Goal: Check status: Check status

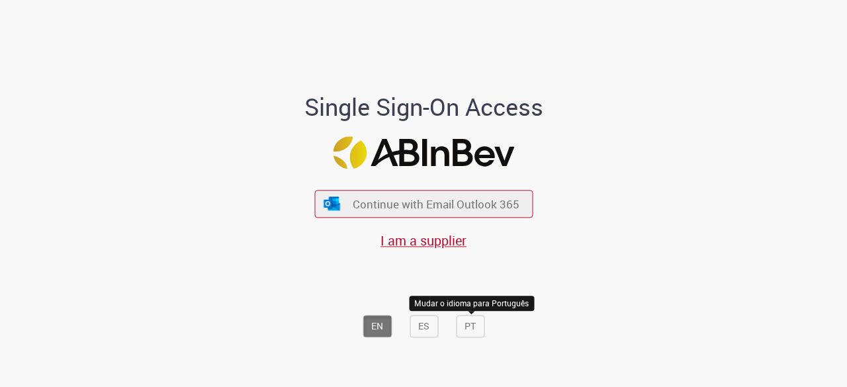
click at [474, 332] on button "PT" at bounding box center [470, 327] width 28 height 23
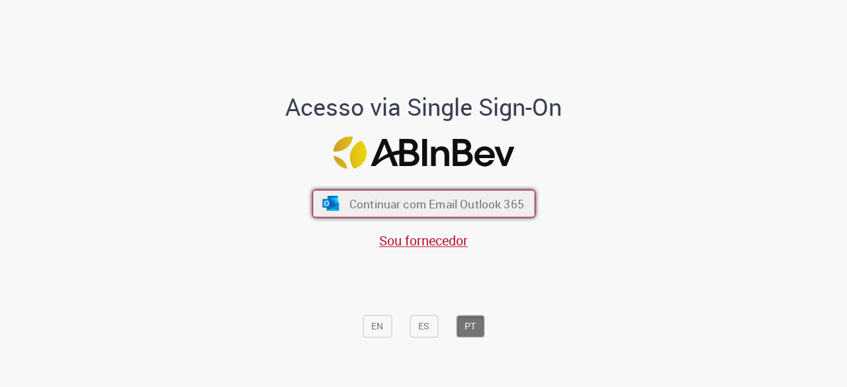
click at [417, 208] on span "Continuar com Email Outlook 365" at bounding box center [436, 204] width 175 height 15
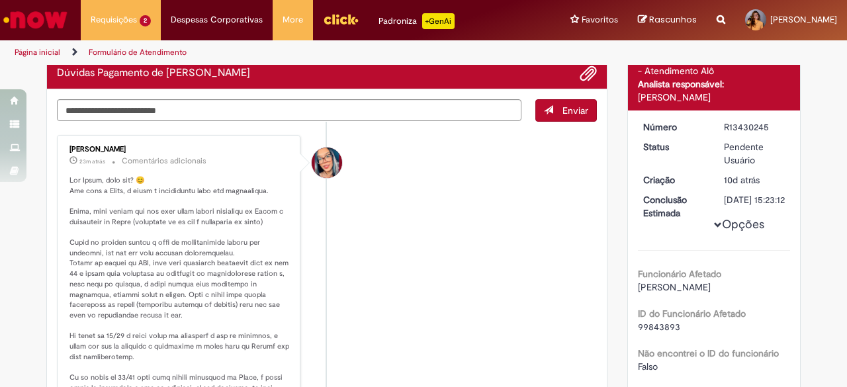
scroll to position [132, 0]
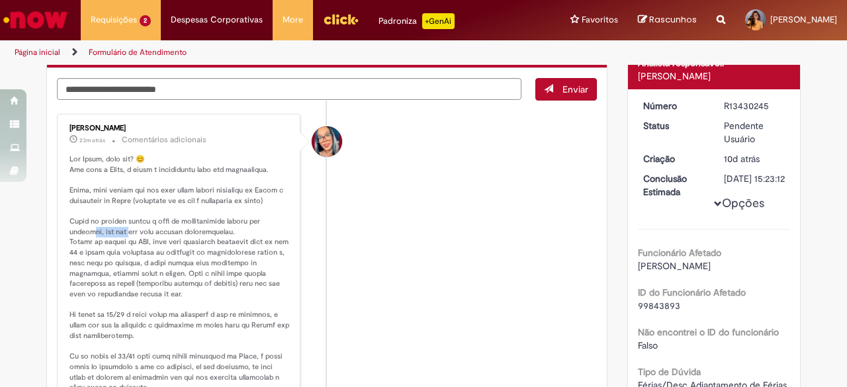
drag, startPoint x: 81, startPoint y: 242, endPoint x: 131, endPoint y: 239, distance: 50.4
click at [128, 239] on p "Histórico de tíquete" at bounding box center [179, 294] width 220 height 281
click at [132, 238] on p "Histórico de tíquete" at bounding box center [179, 294] width 220 height 281
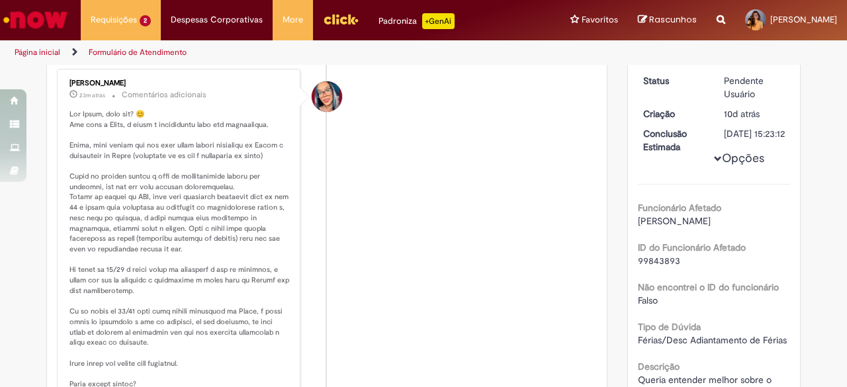
scroll to position [199, 0]
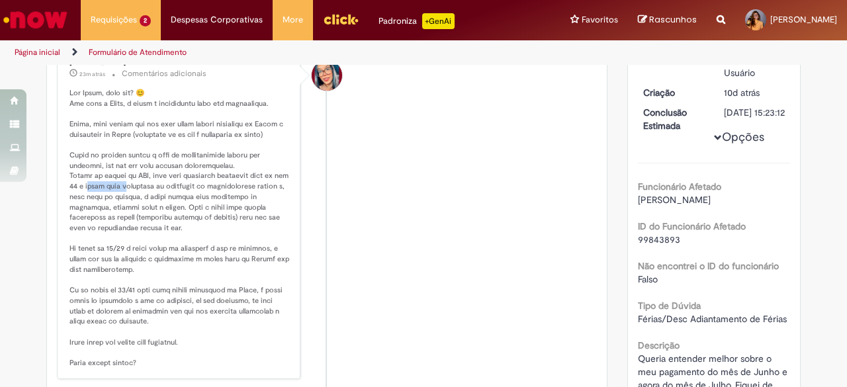
drag, startPoint x: 83, startPoint y: 197, endPoint x: 120, endPoint y: 197, distance: 37.1
click at [120, 197] on p "Histórico de tíquete" at bounding box center [179, 228] width 220 height 281
drag, startPoint x: 143, startPoint y: 194, endPoint x: 197, endPoint y: 192, distance: 54.3
click at [197, 192] on p "Histórico de tíquete" at bounding box center [179, 228] width 220 height 281
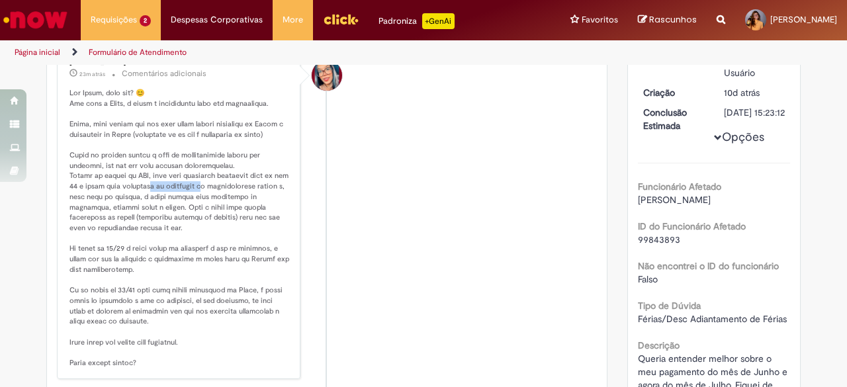
click at [197, 191] on p "Histórico de tíquete" at bounding box center [179, 228] width 220 height 281
drag, startPoint x: 98, startPoint y: 206, endPoint x: 128, endPoint y: 204, distance: 30.5
click at [126, 204] on p "Histórico de tíquete" at bounding box center [179, 228] width 220 height 281
drag, startPoint x: 128, startPoint y: 204, endPoint x: 148, endPoint y: 203, distance: 19.9
click at [129, 204] on p "Histórico de tíquete" at bounding box center [179, 228] width 220 height 281
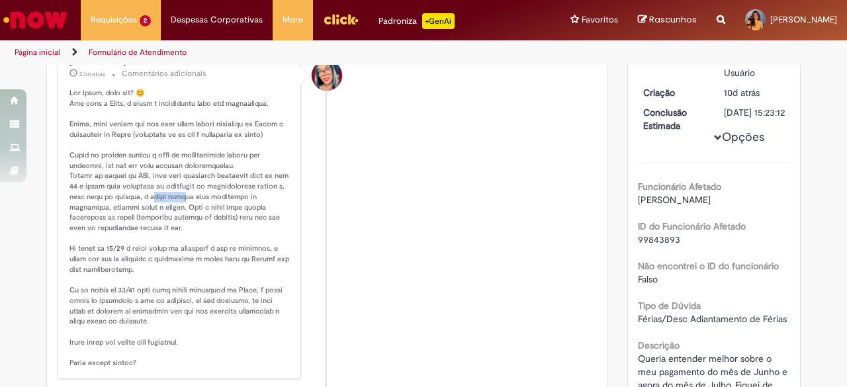
drag, startPoint x: 149, startPoint y: 203, endPoint x: 187, endPoint y: 202, distance: 37.7
click at [185, 202] on p "Histórico de tíquete" at bounding box center [179, 228] width 220 height 281
click at [188, 201] on p "Histórico de tíquete" at bounding box center [179, 228] width 220 height 281
drag, startPoint x: 206, startPoint y: 201, endPoint x: 234, endPoint y: 201, distance: 27.8
click at [234, 201] on p "Histórico de tíquete" at bounding box center [179, 228] width 220 height 281
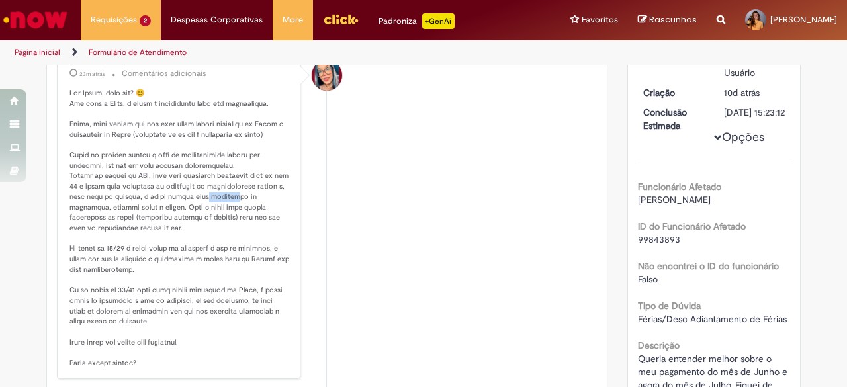
drag, startPoint x: 234, startPoint y: 201, endPoint x: 224, endPoint y: 204, distance: 11.1
click at [234, 200] on p "Histórico de tíquete" at bounding box center [179, 228] width 220 height 281
click at [93, 215] on p "Histórico de tíquete" at bounding box center [179, 228] width 220 height 281
drag, startPoint x: 111, startPoint y: 211, endPoint x: 135, endPoint y: 211, distance: 23.8
click at [135, 211] on p "Histórico de tíquete" at bounding box center [179, 228] width 220 height 281
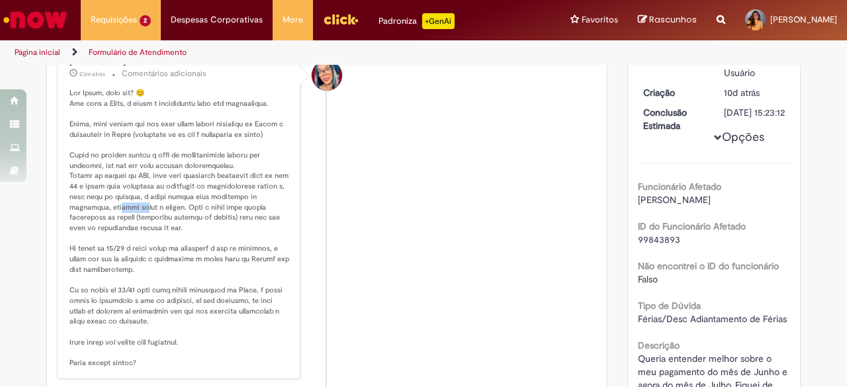
click at [135, 210] on p "Histórico de tíquete" at bounding box center [179, 228] width 220 height 281
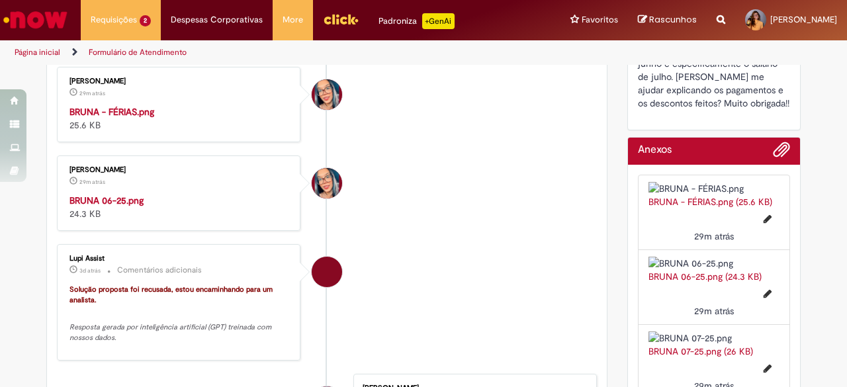
scroll to position [596, 0]
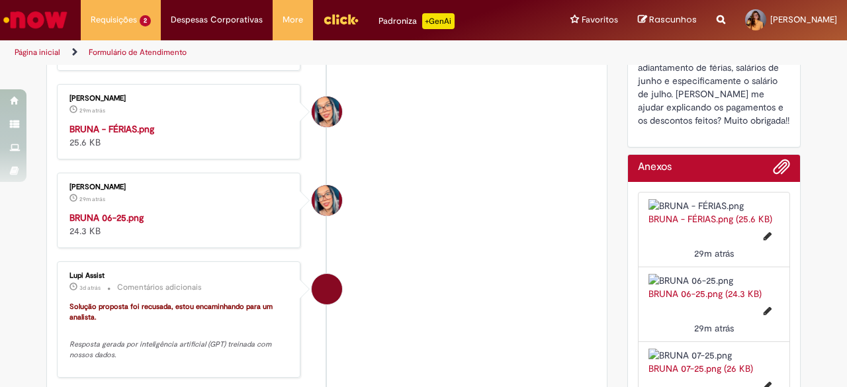
click at [169, 34] on img "Histórico de tíquete" at bounding box center [179, 34] width 220 height 0
click at [158, 122] on img "Histórico de tíquete" at bounding box center [179, 122] width 220 height 0
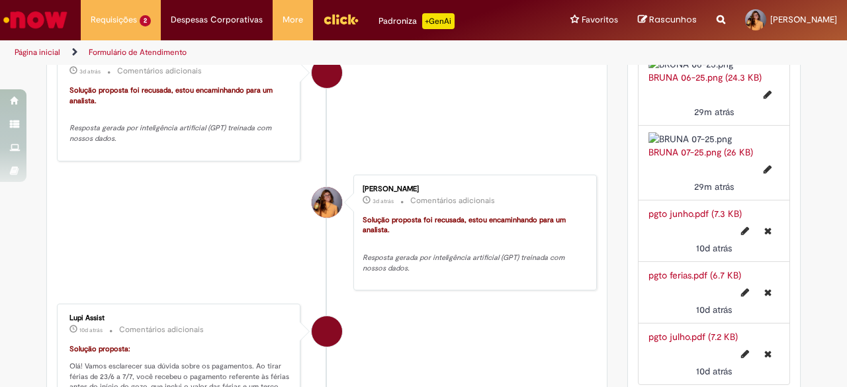
scroll to position [860, 0]
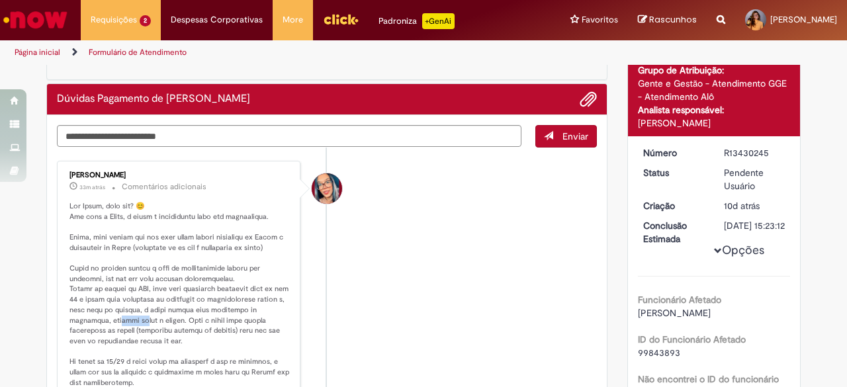
scroll to position [132, 0]
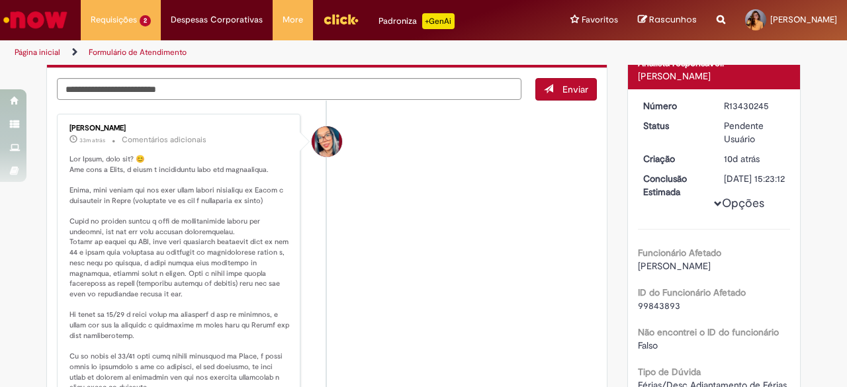
click at [299, 269] on li "[PERSON_NAME] 33m atrás 33 minutos atrás Comentários adicionais" at bounding box center [327, 280] width 540 height 332
drag, startPoint x: 88, startPoint y: 199, endPoint x: 132, endPoint y: 198, distance: 44.3
click at [131, 198] on p "Histórico de tíquete" at bounding box center [179, 294] width 220 height 281
click at [132, 198] on p "Histórico de tíquete" at bounding box center [179, 294] width 220 height 281
drag, startPoint x: 158, startPoint y: 201, endPoint x: 184, endPoint y: 203, distance: 25.9
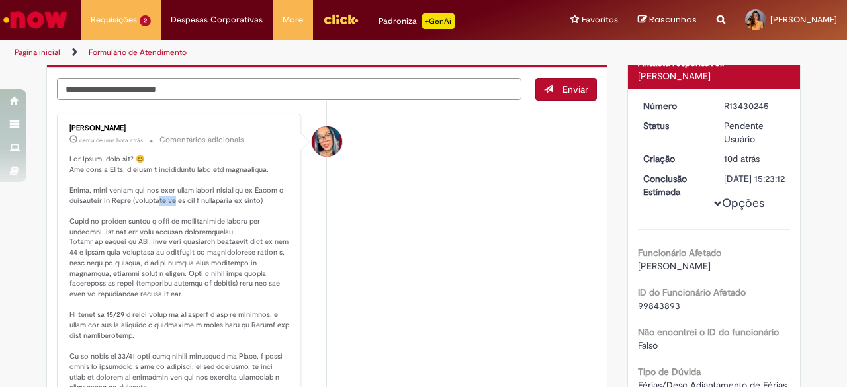
click at [184, 203] on p "Histórico de tíquete" at bounding box center [179, 294] width 220 height 281
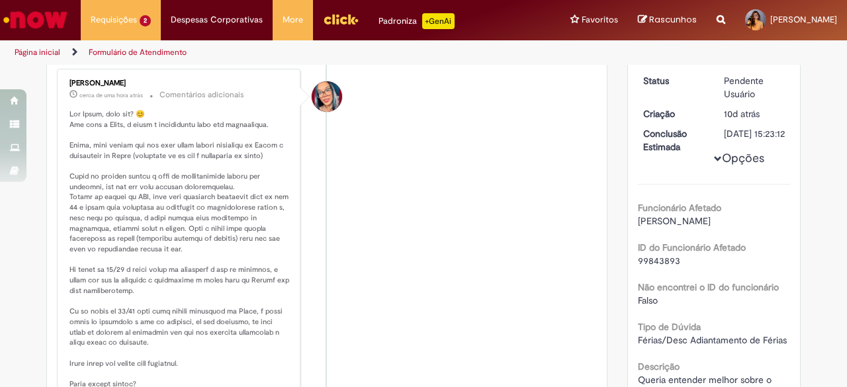
scroll to position [199, 0]
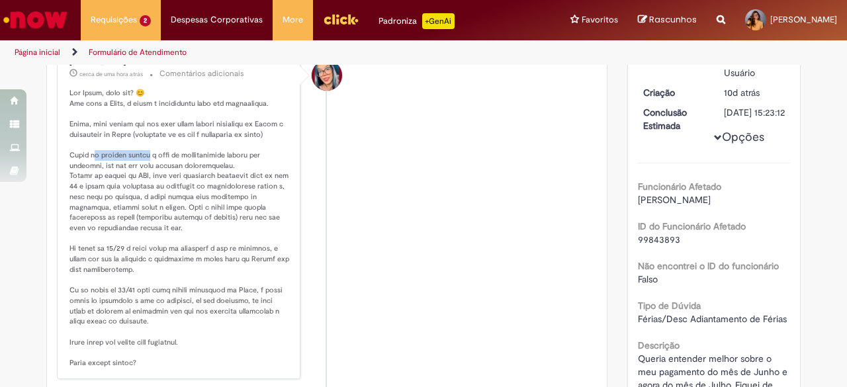
drag, startPoint x: 87, startPoint y: 163, endPoint x: 142, endPoint y: 161, distance: 54.3
click at [142, 161] on p "Histórico de tíquete" at bounding box center [179, 228] width 220 height 281
drag, startPoint x: 163, startPoint y: 159, endPoint x: 179, endPoint y: 159, distance: 15.9
click at [178, 159] on p "Histórico de tíquete" at bounding box center [179, 228] width 220 height 281
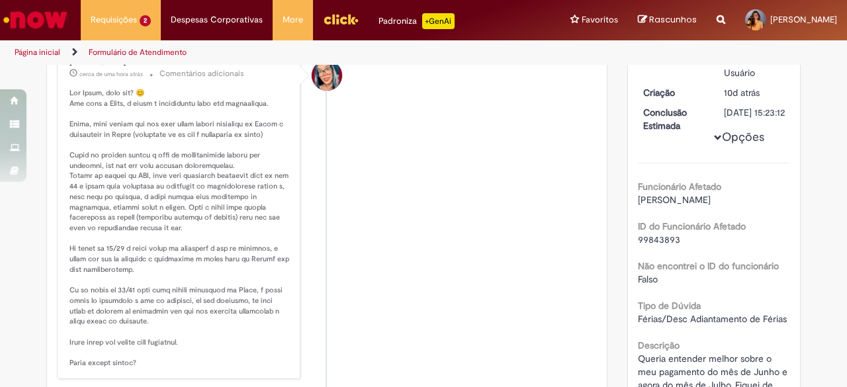
click at [179, 159] on p "Histórico de tíquete" at bounding box center [179, 228] width 220 height 281
drag, startPoint x: 87, startPoint y: 166, endPoint x: 144, endPoint y: 166, distance: 56.9
click at [144, 166] on p "Histórico de tíquete" at bounding box center [179, 228] width 220 height 281
click at [144, 165] on p "Histórico de tíquete" at bounding box center [179, 228] width 220 height 281
drag, startPoint x: 169, startPoint y: 165, endPoint x: 204, endPoint y: 163, distance: 35.1
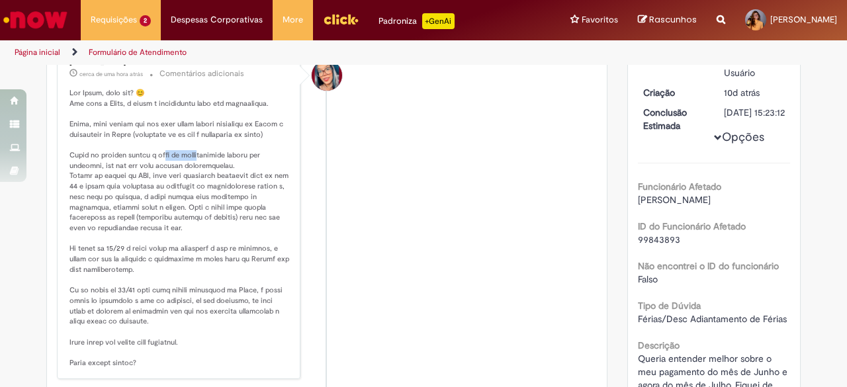
click at [204, 163] on p "Histórico de tíquete" at bounding box center [179, 228] width 220 height 281
click at [206, 163] on p "Histórico de tíquete" at bounding box center [179, 228] width 220 height 281
drag, startPoint x: 71, startPoint y: 178, endPoint x: 91, endPoint y: 175, distance: 20.1
click at [91, 175] on p "Histórico de tíquete" at bounding box center [179, 228] width 220 height 281
click at [91, 174] on p "Histórico de tíquete" at bounding box center [179, 228] width 220 height 281
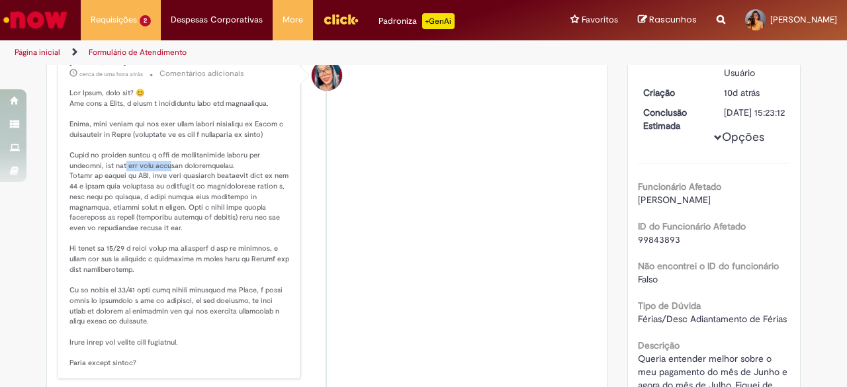
drag, startPoint x: 130, startPoint y: 172, endPoint x: 167, endPoint y: 172, distance: 37.1
click at [167, 172] on p "Histórico de tíquete" at bounding box center [179, 228] width 220 height 281
drag, startPoint x: 167, startPoint y: 171, endPoint x: 189, endPoint y: 171, distance: 21.2
click at [168, 171] on p "Histórico de tíquete" at bounding box center [179, 228] width 220 height 281
click at [79, 189] on p "Histórico de tíquete" at bounding box center [179, 228] width 220 height 281
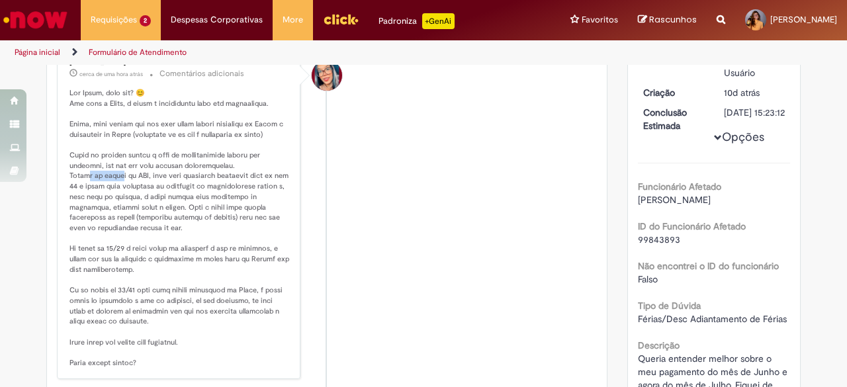
drag, startPoint x: 86, startPoint y: 185, endPoint x: 131, endPoint y: 183, distance: 45.0
click at [128, 184] on p "Histórico de tíquete" at bounding box center [179, 228] width 220 height 281
drag, startPoint x: 131, startPoint y: 183, endPoint x: 144, endPoint y: 183, distance: 12.6
click at [132, 183] on p "Histórico de tíquete" at bounding box center [179, 228] width 220 height 281
drag, startPoint x: 163, startPoint y: 182, endPoint x: 205, endPoint y: 181, distance: 41.7
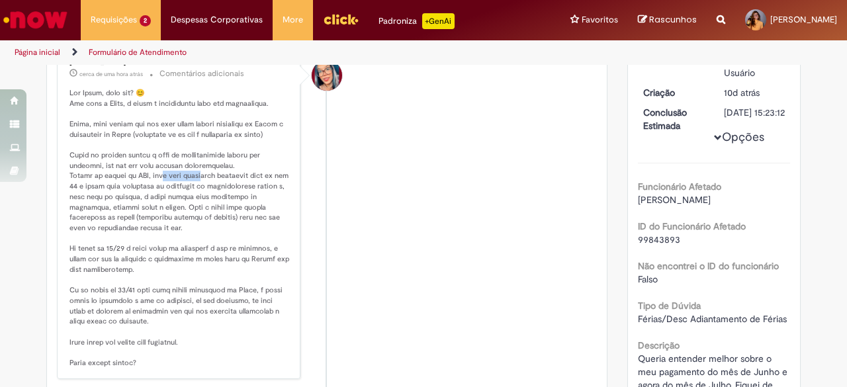
click at [201, 181] on p "Histórico de tíquete" at bounding box center [179, 228] width 220 height 281
click at [206, 181] on p "Histórico de tíquete" at bounding box center [179, 228] width 220 height 281
drag, startPoint x: 77, startPoint y: 194, endPoint x: 161, endPoint y: 190, distance: 84.1
click at [161, 190] on p "Histórico de tíquete" at bounding box center [179, 228] width 220 height 281
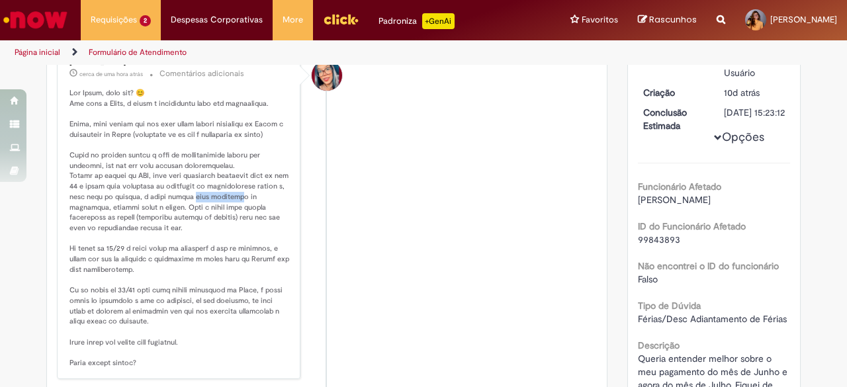
drag, startPoint x: 202, startPoint y: 203, endPoint x: 237, endPoint y: 202, distance: 35.1
click at [237, 202] on p "Histórico de tíquete" at bounding box center [179, 228] width 220 height 281
click at [85, 212] on p "Histórico de tíquete" at bounding box center [179, 228] width 220 height 281
drag, startPoint x: 139, startPoint y: 212, endPoint x: 155, endPoint y: 214, distance: 15.9
click at [152, 214] on p "Histórico de tíquete" at bounding box center [179, 228] width 220 height 281
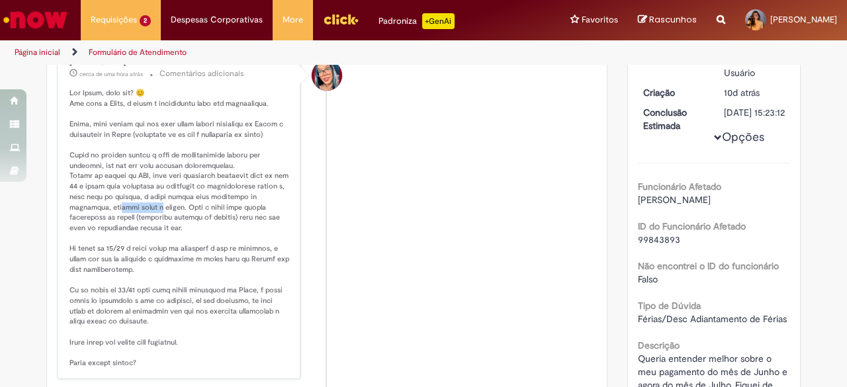
click at [155, 214] on p "Histórico de tíquete" at bounding box center [179, 228] width 220 height 281
drag, startPoint x: 80, startPoint y: 222, endPoint x: 124, endPoint y: 219, distance: 43.8
click at [123, 219] on p "Histórico de tíquete" at bounding box center [179, 228] width 220 height 281
click at [124, 219] on p "Histórico de tíquete" at bounding box center [179, 228] width 220 height 281
drag, startPoint x: 140, startPoint y: 224, endPoint x: 206, endPoint y: 224, distance: 66.2
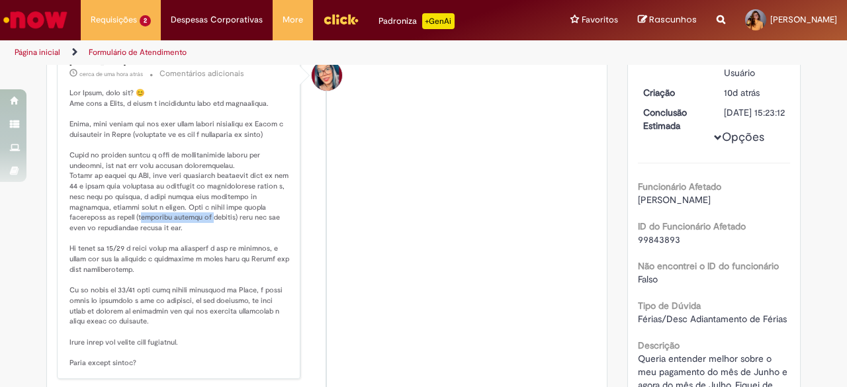
click at [206, 224] on p "Histórico de tíquete" at bounding box center [179, 228] width 220 height 281
drag, startPoint x: 81, startPoint y: 236, endPoint x: 155, endPoint y: 235, distance: 73.5
click at [154, 236] on p "Histórico de tíquete" at bounding box center [179, 228] width 220 height 281
click at [155, 235] on p "Histórico de tíquete" at bounding box center [179, 228] width 220 height 281
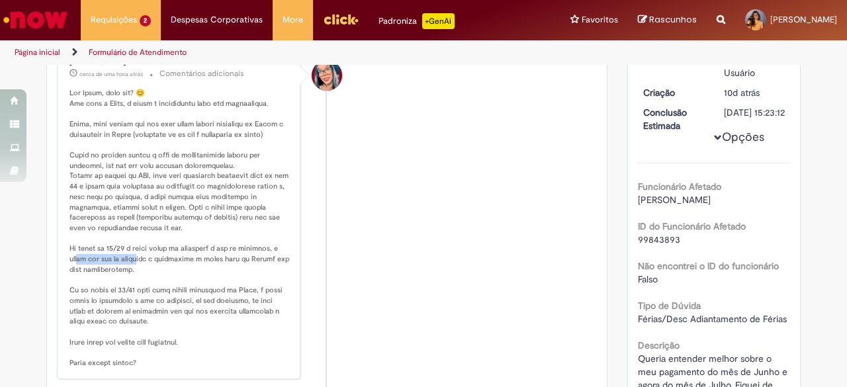
drag, startPoint x: 73, startPoint y: 268, endPoint x: 140, endPoint y: 267, distance: 66.8
click at [140, 267] on p "Histórico de tíquete" at bounding box center [179, 228] width 220 height 281
click at [141, 267] on p "Histórico de tíquete" at bounding box center [179, 228] width 220 height 281
drag, startPoint x: 166, startPoint y: 268, endPoint x: 215, endPoint y: 269, distance: 49.0
click at [214, 269] on p "Histórico de tíquete" at bounding box center [179, 228] width 220 height 281
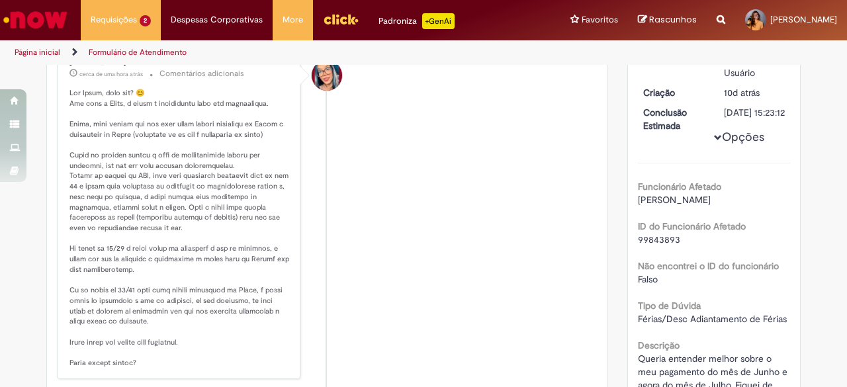
click at [220, 269] on p "Histórico de tíquete" at bounding box center [179, 228] width 220 height 281
drag, startPoint x: 75, startPoint y: 297, endPoint x: 120, endPoint y: 292, distance: 45.3
click at [119, 292] on p "Histórico de tíquete" at bounding box center [179, 228] width 220 height 281
click at [120, 291] on p "Histórico de tíquete" at bounding box center [179, 228] width 220 height 281
drag, startPoint x: 130, startPoint y: 294, endPoint x: 184, endPoint y: 294, distance: 54.3
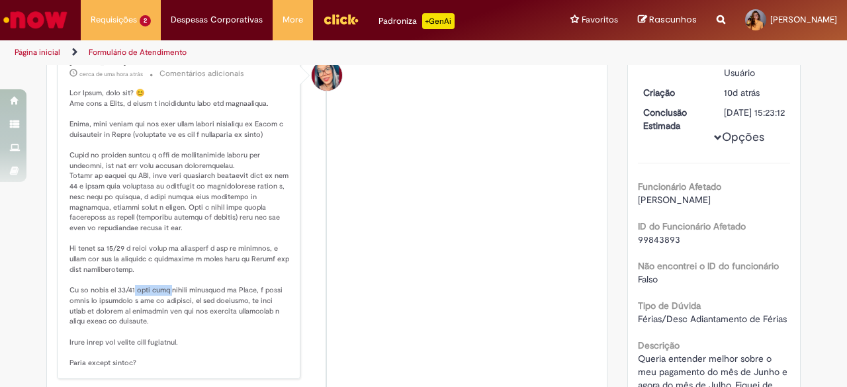
click at [183, 294] on p "Histórico de tíquete" at bounding box center [179, 228] width 220 height 281
click at [184, 294] on p "Histórico de tíquete" at bounding box center [179, 228] width 220 height 281
drag, startPoint x: 205, startPoint y: 294, endPoint x: 240, endPoint y: 297, distance: 34.5
click at [239, 297] on p "Histórico de tíquete" at bounding box center [179, 228] width 220 height 281
click at [240, 297] on p "Histórico de tíquete" at bounding box center [179, 228] width 220 height 281
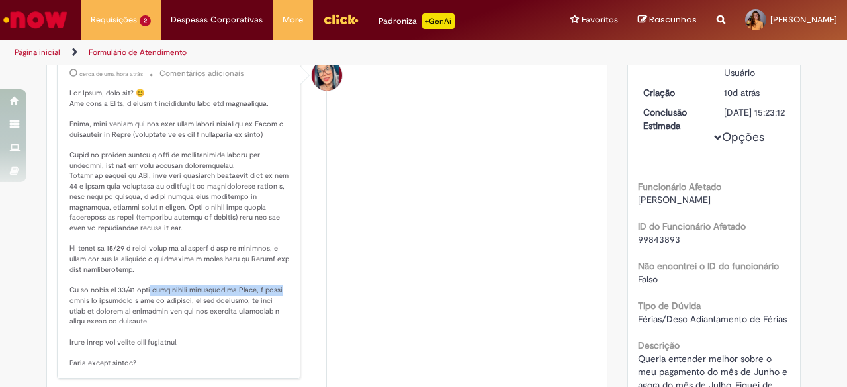
drag, startPoint x: 80, startPoint y: 309, endPoint x: 154, endPoint y: 302, distance: 73.8
click at [150, 303] on p "Histórico de tíquete" at bounding box center [179, 228] width 220 height 281
click at [155, 304] on p "Histórico de tíquete" at bounding box center [179, 228] width 220 height 281
drag, startPoint x: 79, startPoint y: 322, endPoint x: 122, endPoint y: 321, distance: 43.7
click at [122, 321] on p "Histórico de tíquete" at bounding box center [179, 228] width 220 height 281
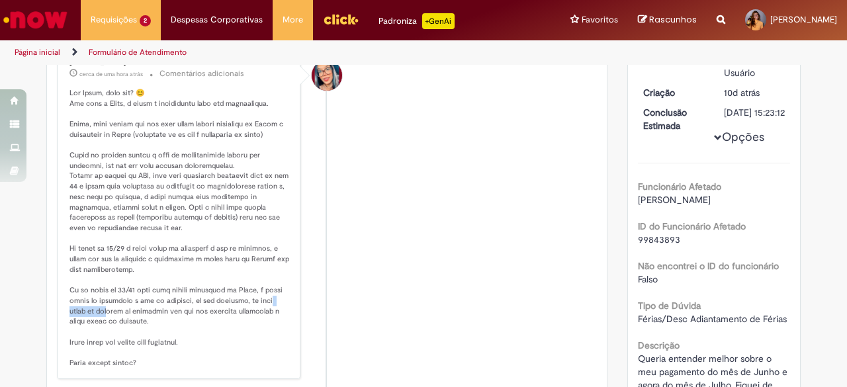
click at [123, 321] on p "Histórico de tíquete" at bounding box center [179, 228] width 220 height 281
drag, startPoint x: 142, startPoint y: 320, endPoint x: 185, endPoint y: 318, distance: 43.7
click at [185, 318] on p "Histórico de tíquete" at bounding box center [179, 228] width 220 height 281
click at [185, 317] on p "Histórico de tíquete" at bounding box center [179, 228] width 220 height 281
drag, startPoint x: 195, startPoint y: 316, endPoint x: 226, endPoint y: 316, distance: 30.4
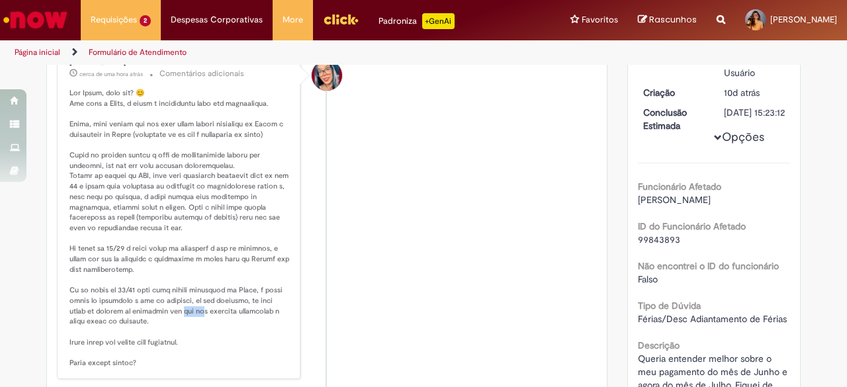
click at [224, 316] on p "Histórico de tíquete" at bounding box center [179, 228] width 220 height 281
click at [226, 316] on p "Histórico de tíquete" at bounding box center [179, 228] width 220 height 281
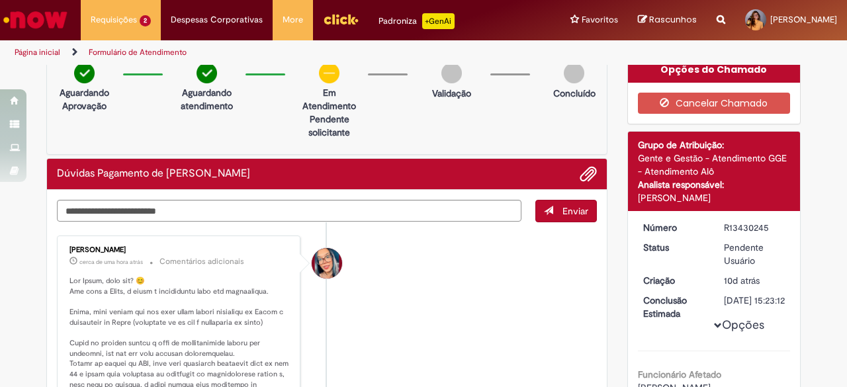
scroll to position [0, 0]
